Goal: Navigation & Orientation: Find specific page/section

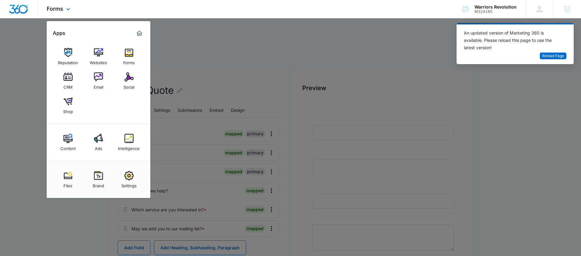
click at [85, 54] on div "Reputation Websites Forms CRM Email Social Shop" at bounding box center [99, 81] width 104 height 86
click at [69, 51] on img at bounding box center [67, 52] width 9 height 9
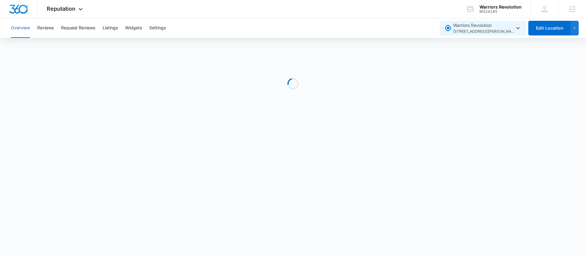
click at [475, 31] on span "[STREET_ADDRESS][PERSON_NAME]" at bounding box center [483, 32] width 61 height 6
click at [479, 13] on div "Warriors Revolution M324185 Your Accounts View All" at bounding box center [494, 9] width 74 height 18
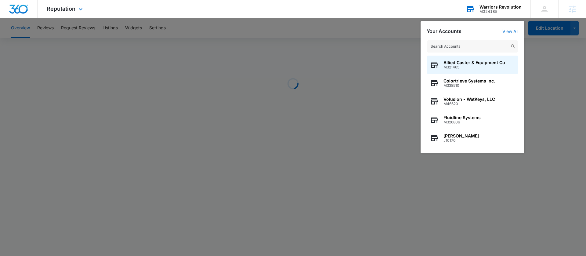
click at [468, 44] on input "text" at bounding box center [473, 46] width 92 height 12
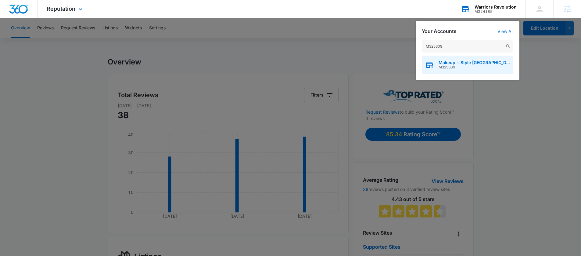
type input "M325309"
click at [458, 60] on div "Makeup + Style [GEOGRAPHIC_DATA] M325309" at bounding box center [468, 65] width 92 height 18
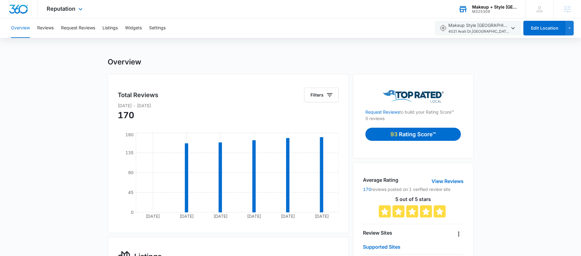
click at [52, 4] on div "Reputation Apps Reputation Websites Forms CRM Email Ads Intelligence Brand Sett…" at bounding box center [66, 9] width 56 height 18
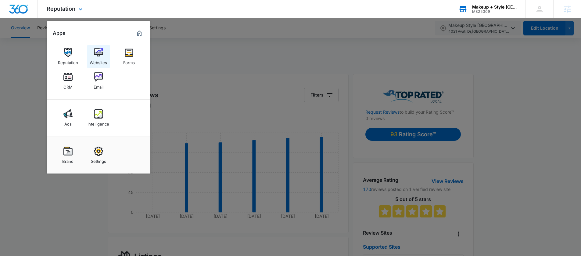
click at [93, 47] on link "Websites" at bounding box center [98, 56] width 23 height 23
